Goal: Navigation & Orientation: Find specific page/section

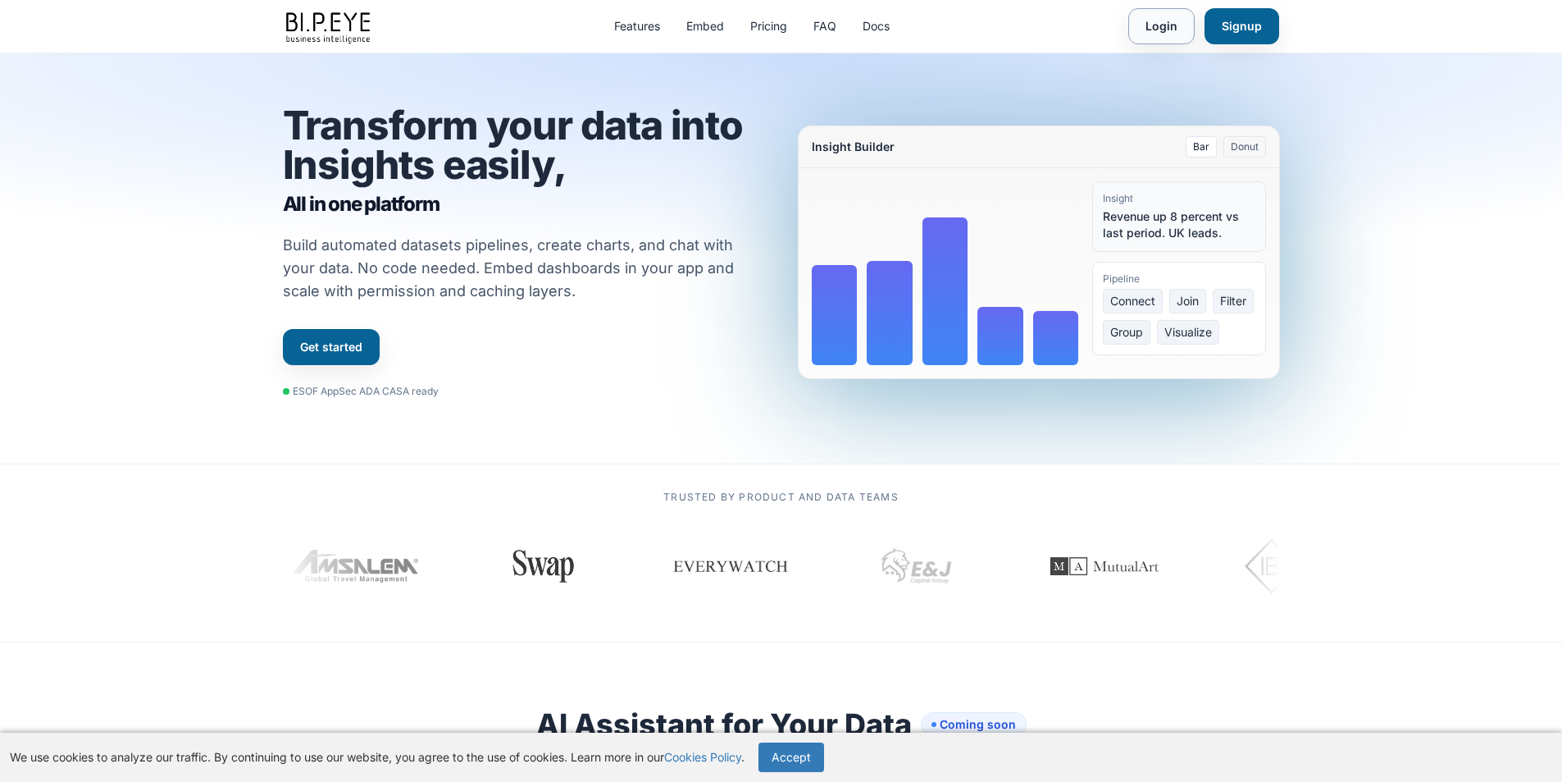
click at [1150, 28] on link "Login" at bounding box center [1161, 26] width 66 height 36
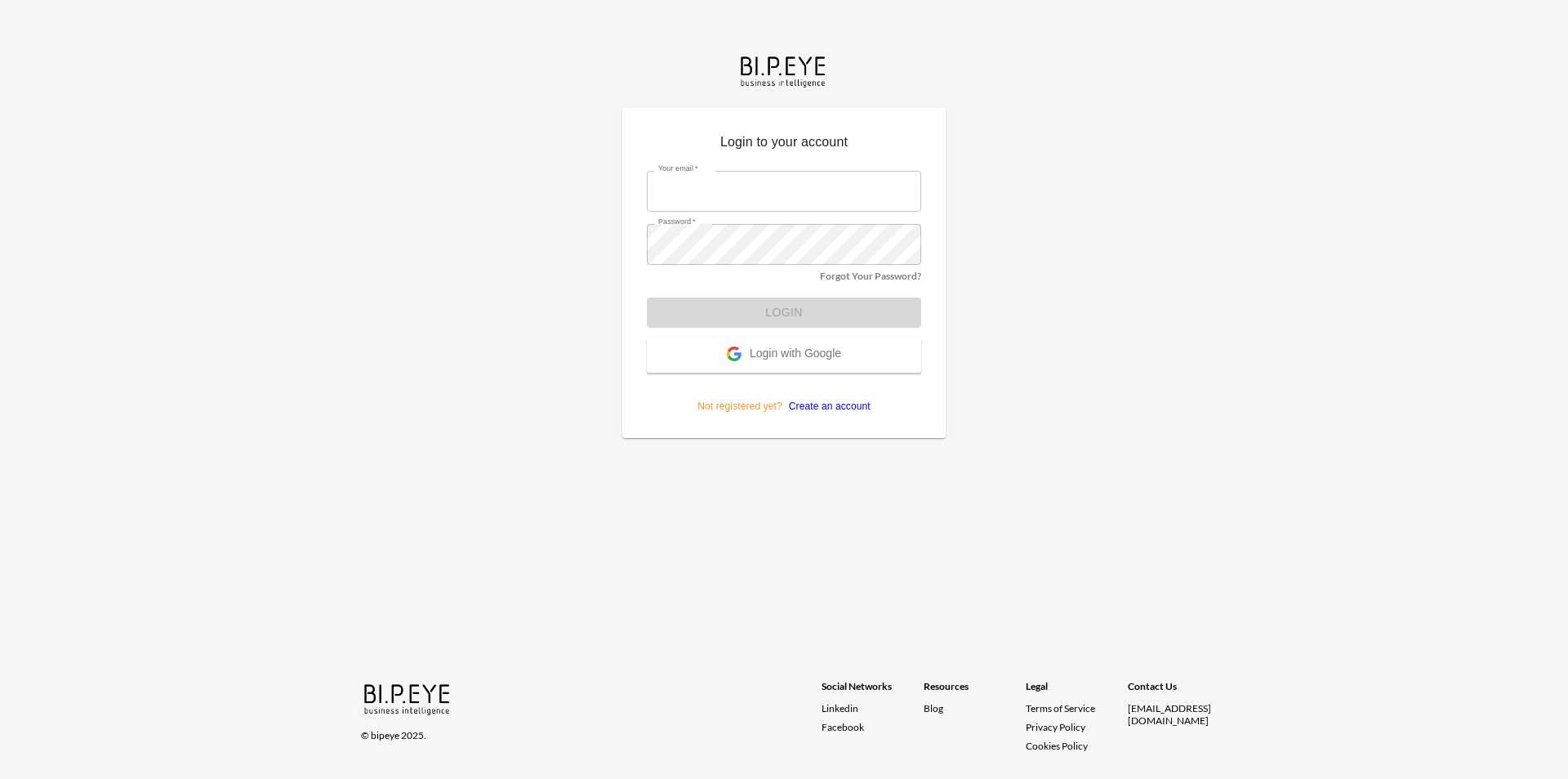
type input "dor_S@ibi.co.il"
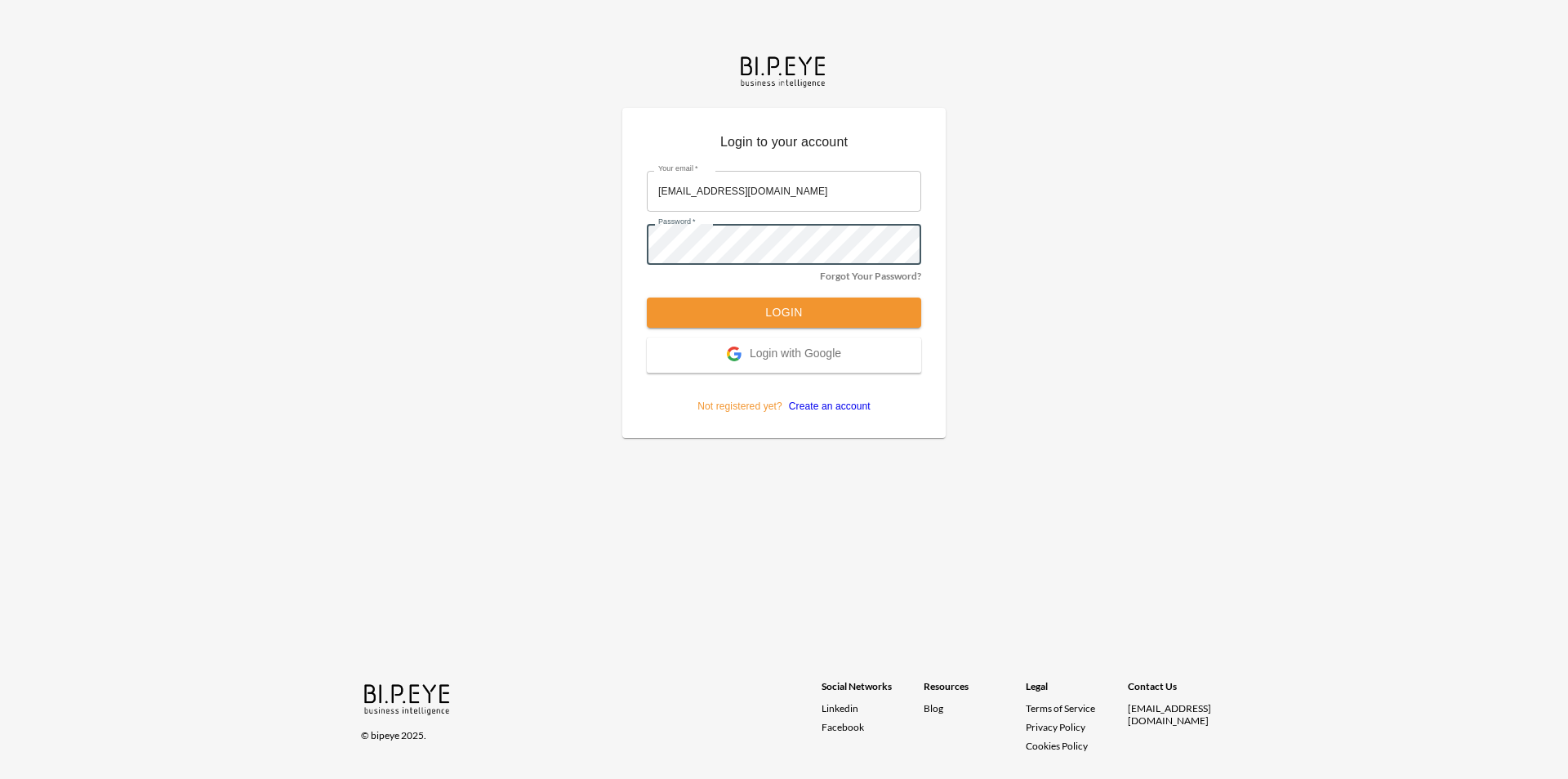
click at [793, 187] on input "dor_S@ibi.co.il" at bounding box center [784, 190] width 275 height 41
click at [749, 318] on button "Login" at bounding box center [784, 312] width 275 height 30
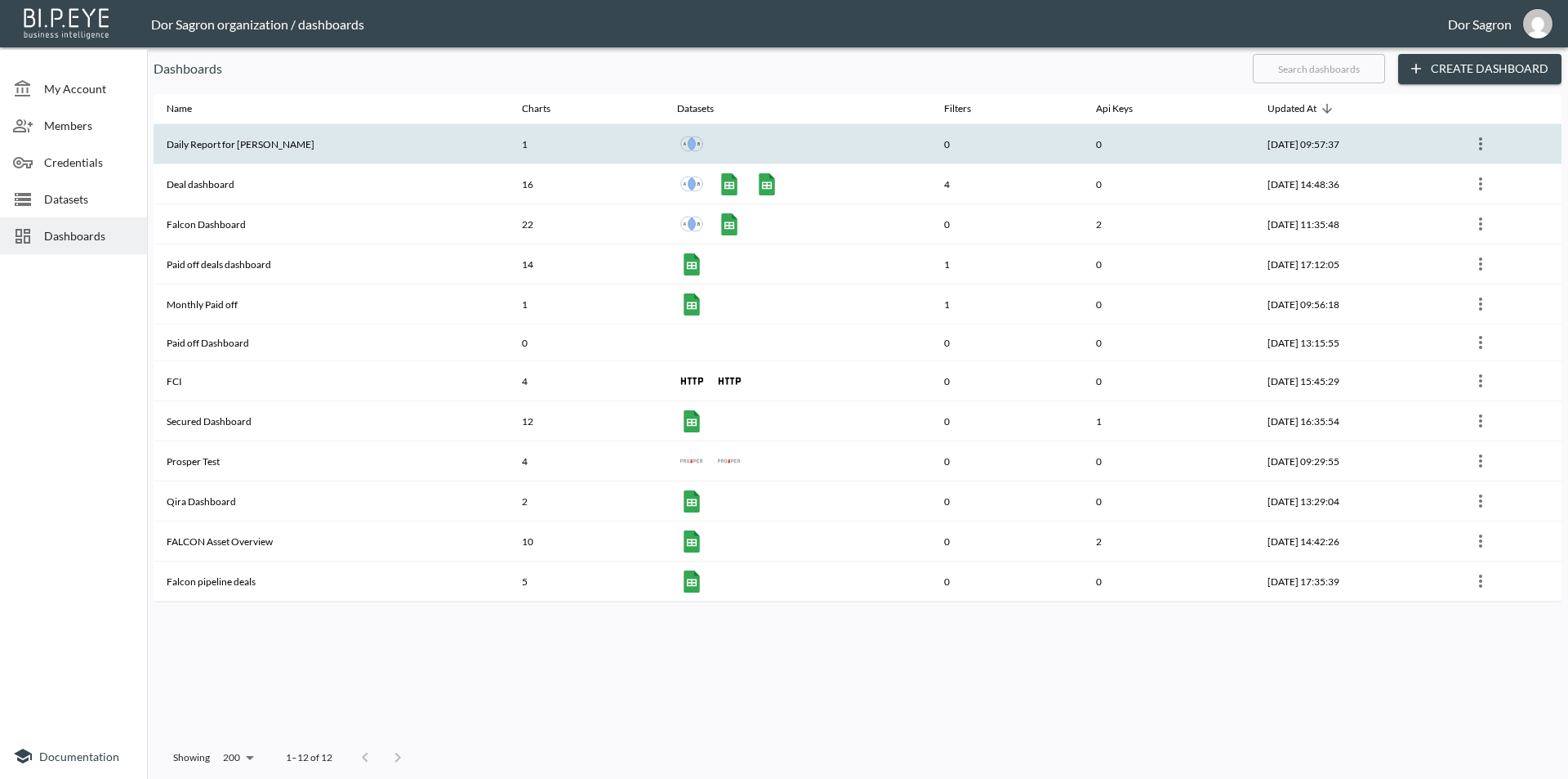
click at [241, 159] on th "Daily Report for Amir" at bounding box center [331, 144] width 356 height 40
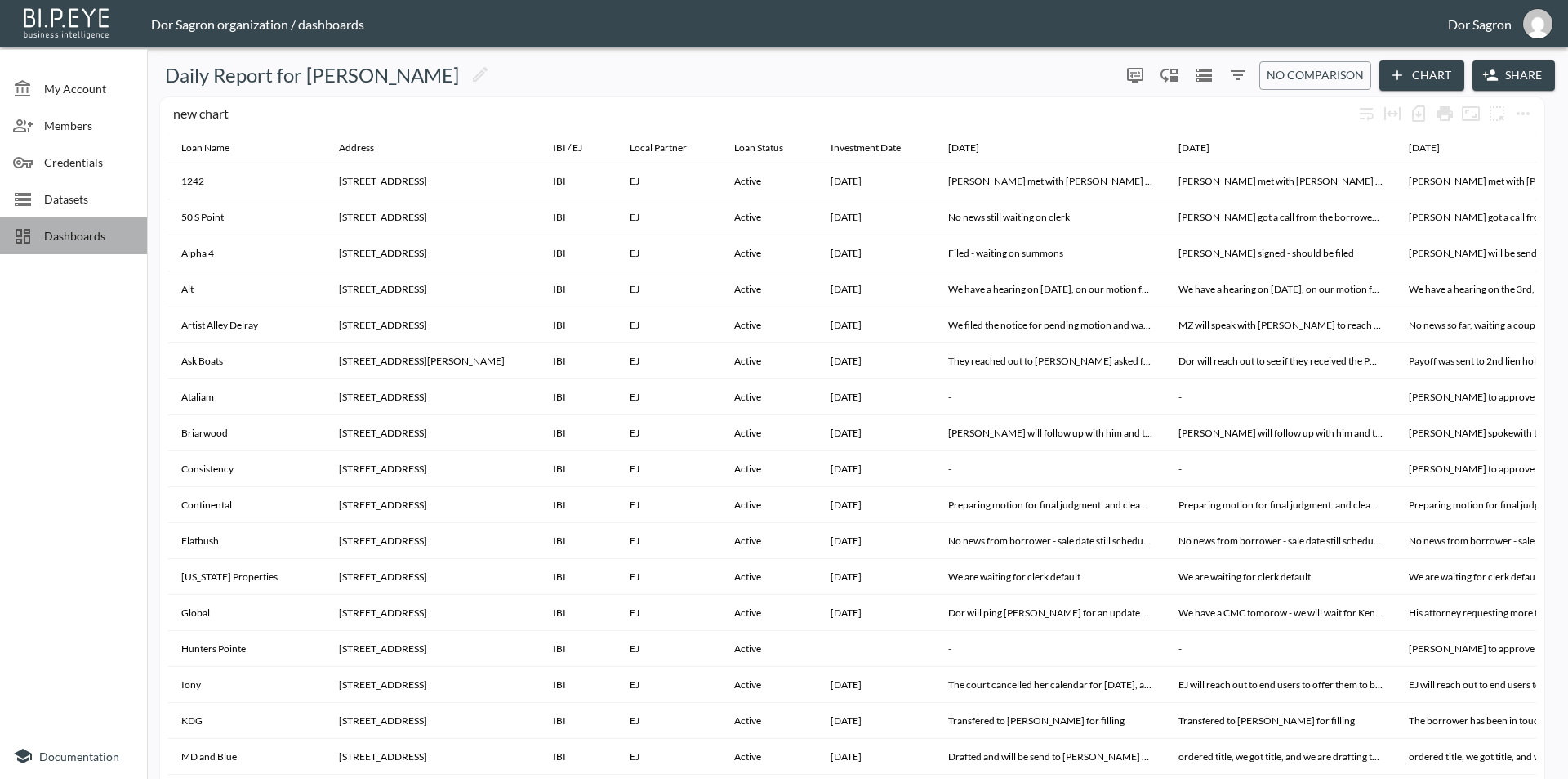
click at [49, 225] on div "Dashboards" at bounding box center [74, 235] width 147 height 37
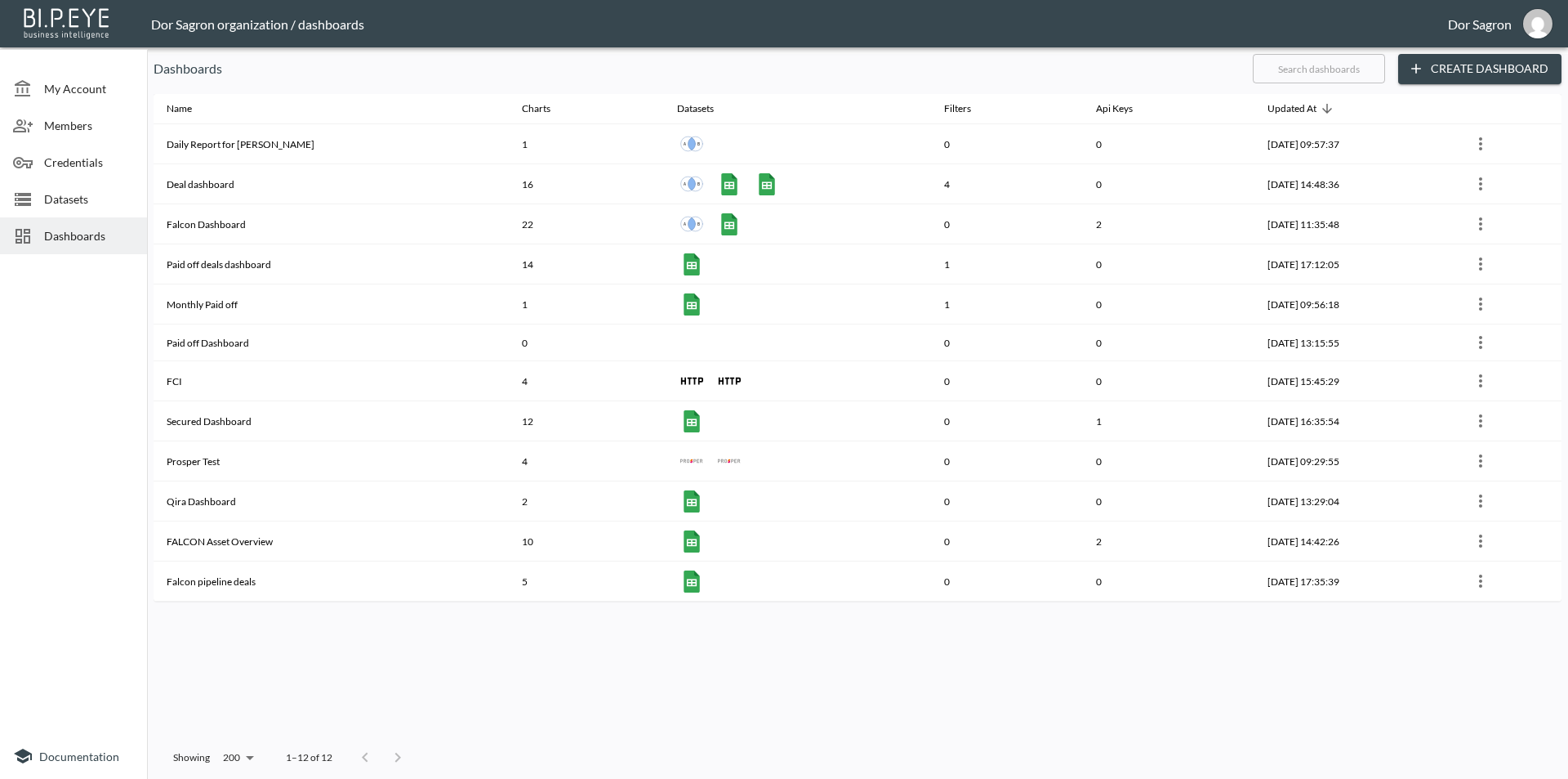
click at [59, 239] on span "Dashboards" at bounding box center [89, 235] width 90 height 17
